Goal: Information Seeking & Learning: Find specific fact

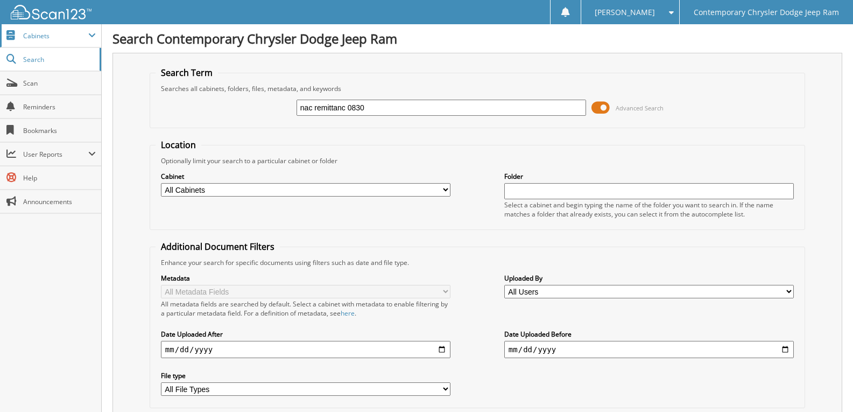
type input "nac remittanc 0830"
click at [345, 111] on input "nac remittanc 0830" at bounding box center [442, 108] width 290 height 16
type input "nac remittance 0830"
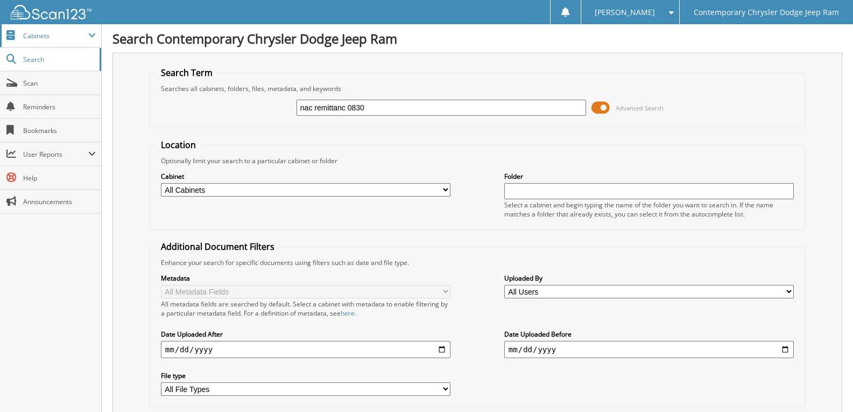
click at [77, 30] on span "Cabinets" at bounding box center [50, 35] width 101 height 23
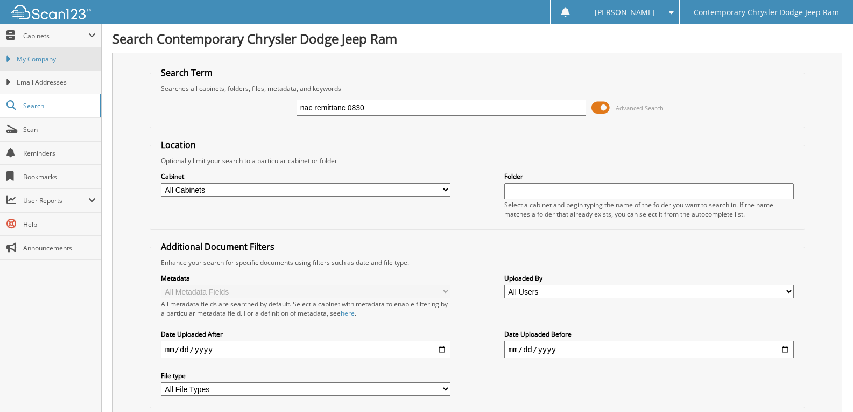
click at [65, 62] on span "My Company" at bounding box center [56, 59] width 79 height 10
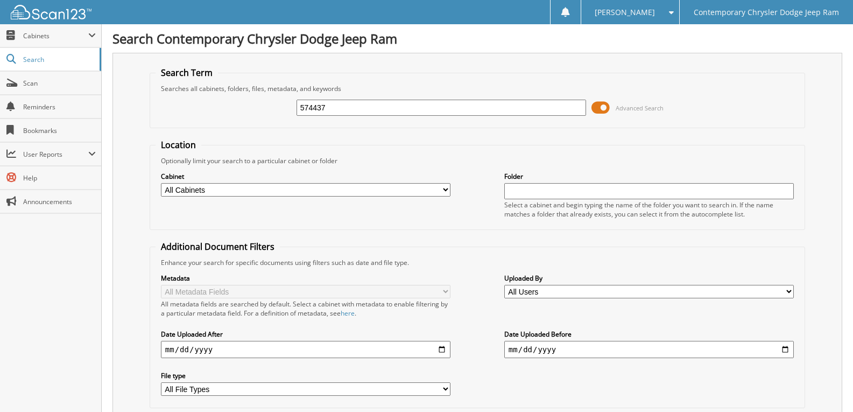
type input "574437"
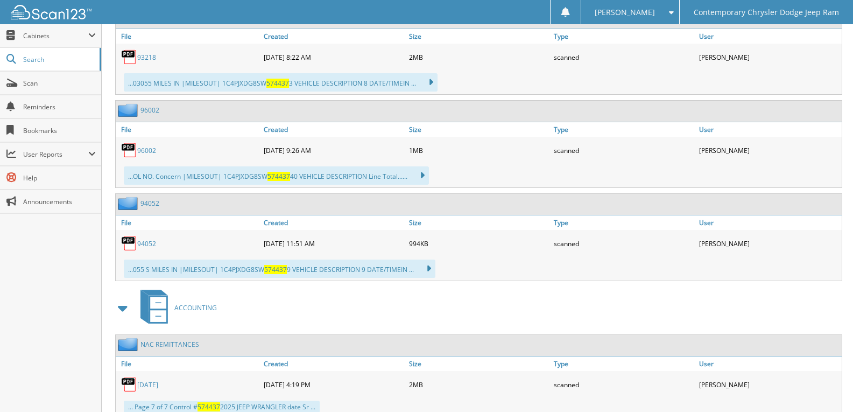
scroll to position [807, 0]
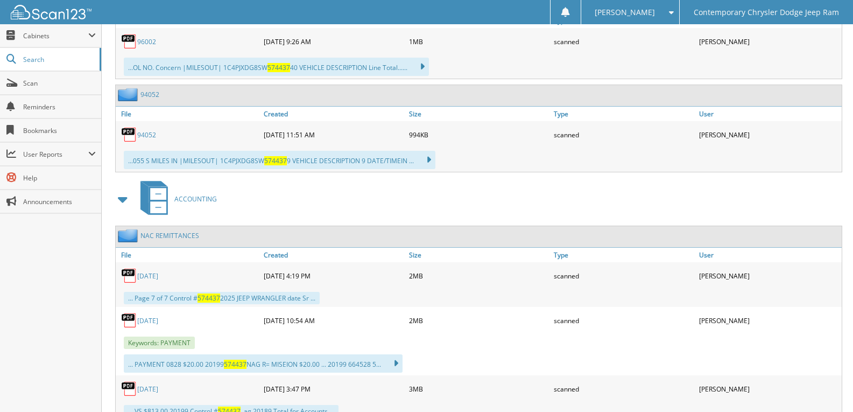
click at [157, 319] on link "[DATE]" at bounding box center [147, 320] width 21 height 9
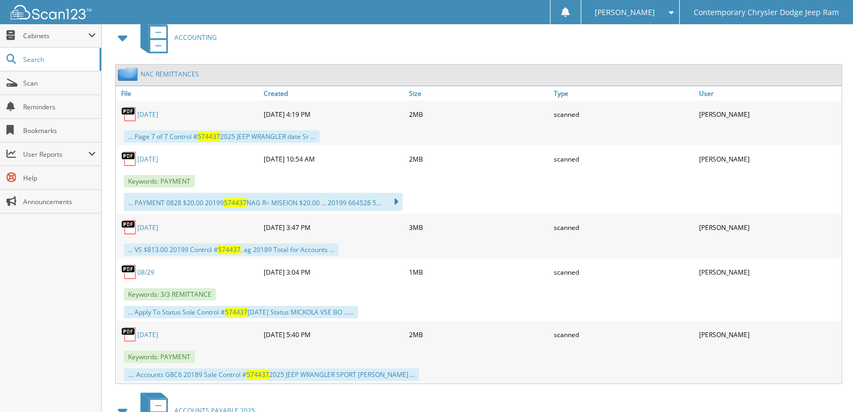
scroll to position [965, 0]
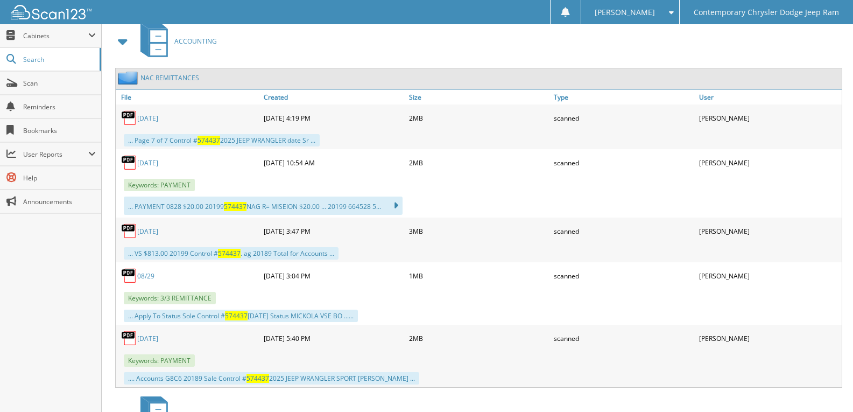
drag, startPoint x: 163, startPoint y: 230, endPoint x: 227, endPoint y: 234, distance: 63.6
click at [158, 230] on link "[DATE]" at bounding box center [147, 231] width 21 height 9
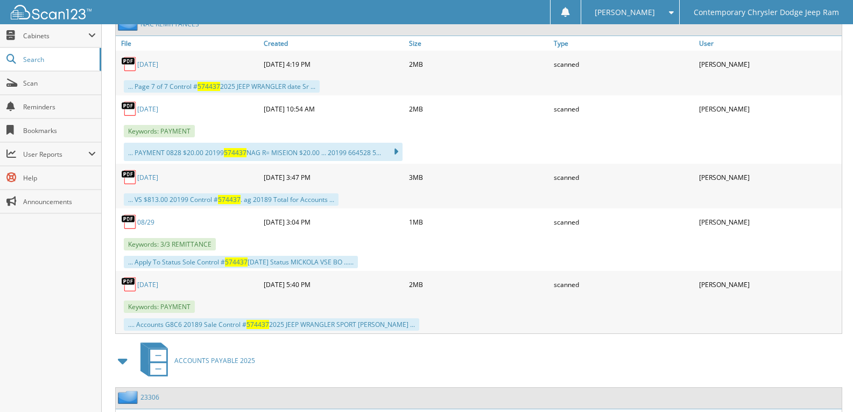
click at [157, 282] on link "08/14/2025" at bounding box center [147, 284] width 21 height 9
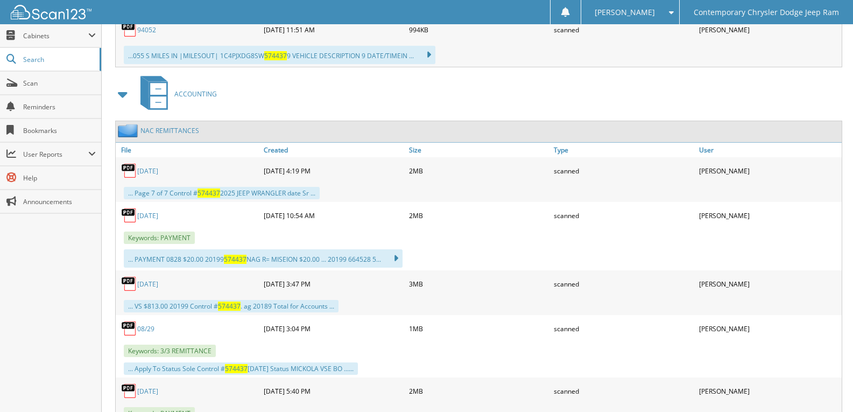
scroll to position [911, 0]
click at [152, 170] on link "[DATE]" at bounding box center [147, 171] width 21 height 9
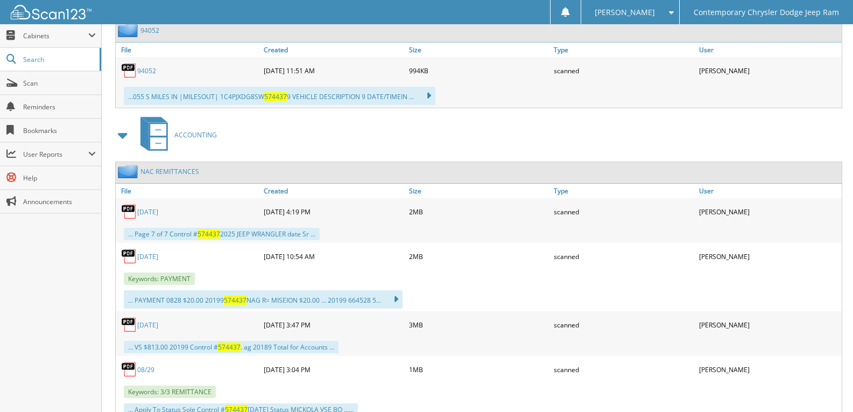
scroll to position [857, 0]
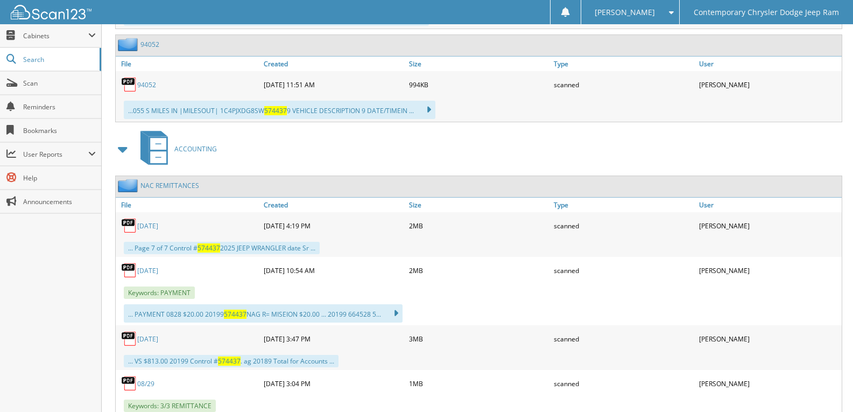
click at [151, 271] on link "08/28/2025" at bounding box center [147, 270] width 21 height 9
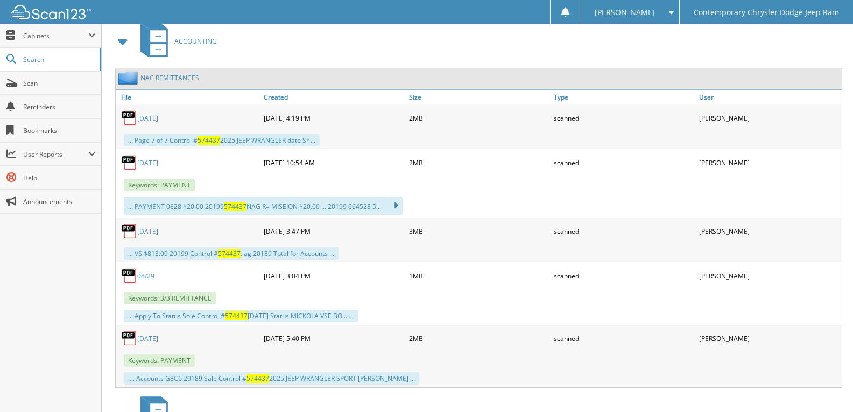
click at [158, 230] on link "08/15/2025" at bounding box center [147, 231] width 21 height 9
drag, startPoint x: 155, startPoint y: 118, endPoint x: 163, endPoint y: 118, distance: 7.5
click at [155, 118] on link "[DATE]" at bounding box center [147, 118] width 21 height 9
